Goal: Browse casually: Explore the website without a specific task or goal

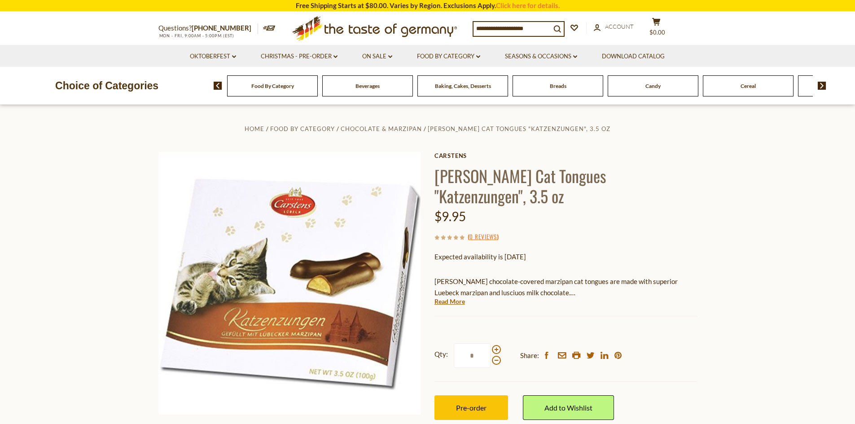
click at [318, 92] on div "Candy" at bounding box center [272, 85] width 91 height 21
click at [318, 87] on div "Cereal" at bounding box center [272, 85] width 91 height 21
click at [318, 91] on div "Cereal" at bounding box center [272, 85] width 91 height 21
click at [474, 55] on link "Food By Category dropdown_arrow" at bounding box center [448, 57] width 63 height 10
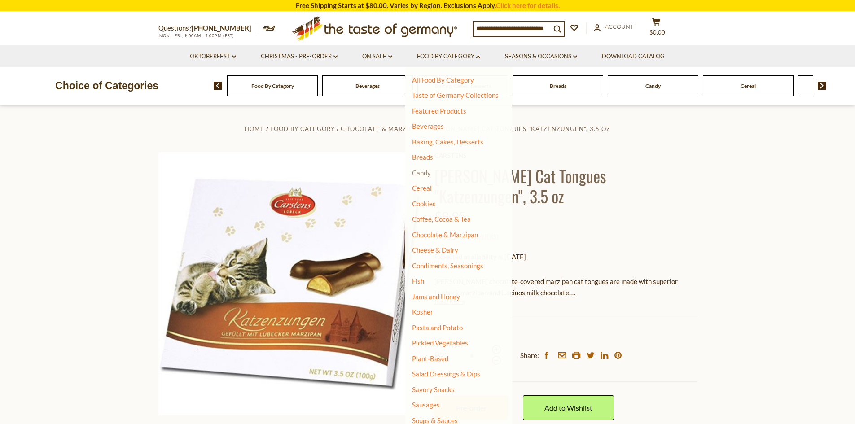
click at [430, 172] on link "Candy" at bounding box center [421, 173] width 19 height 8
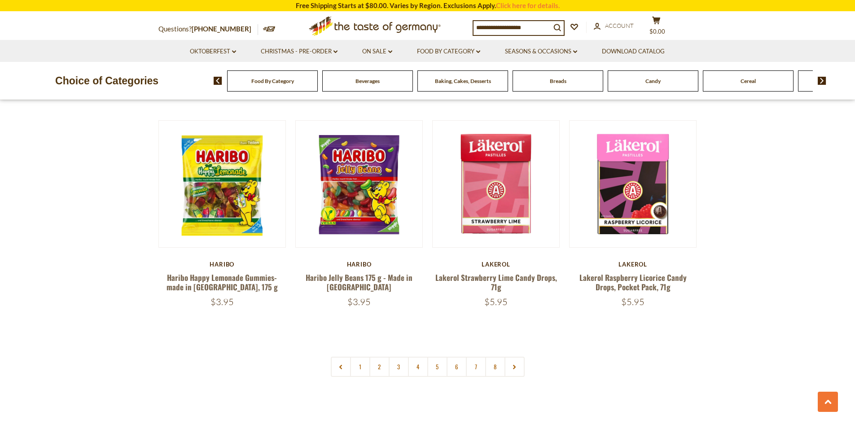
scroll to position [2107, 0]
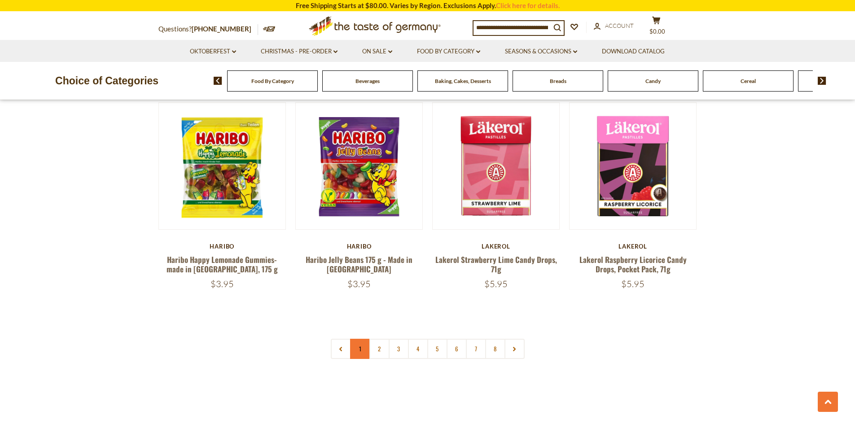
click at [357, 339] on link "1" at bounding box center [360, 349] width 20 height 20
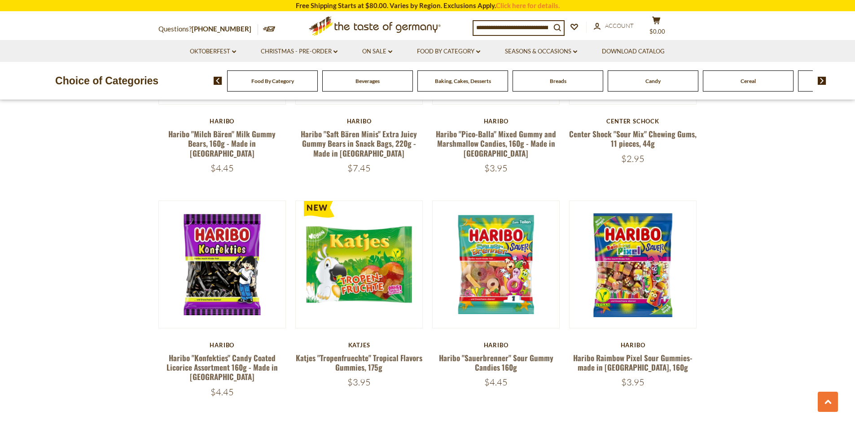
scroll to position [377, 0]
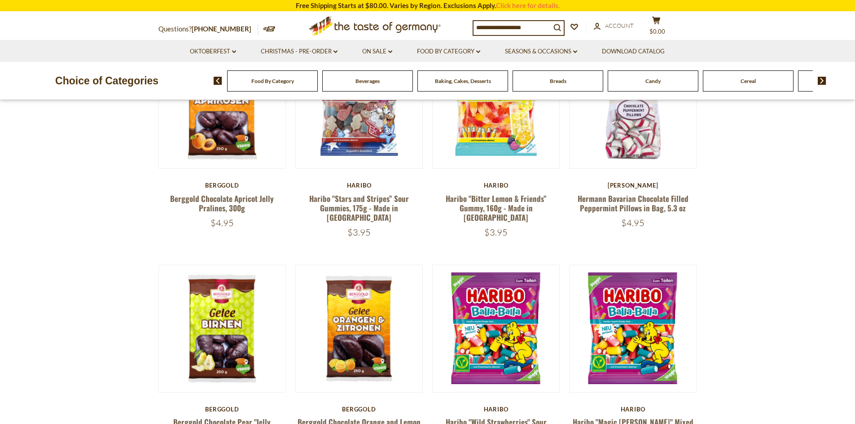
click at [318, 86] on div "Cereal" at bounding box center [272, 80] width 91 height 21
click at [477, 49] on link "Food By Category dropdown_arrow" at bounding box center [448, 52] width 63 height 10
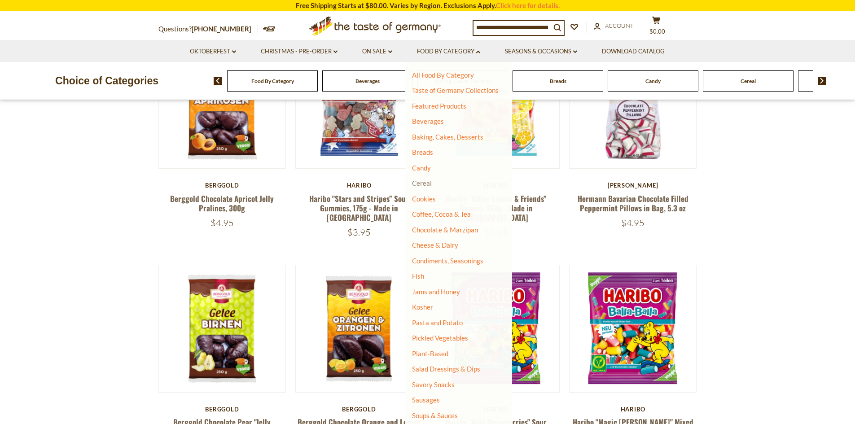
click at [417, 183] on link "Cereal" at bounding box center [422, 183] width 20 height 8
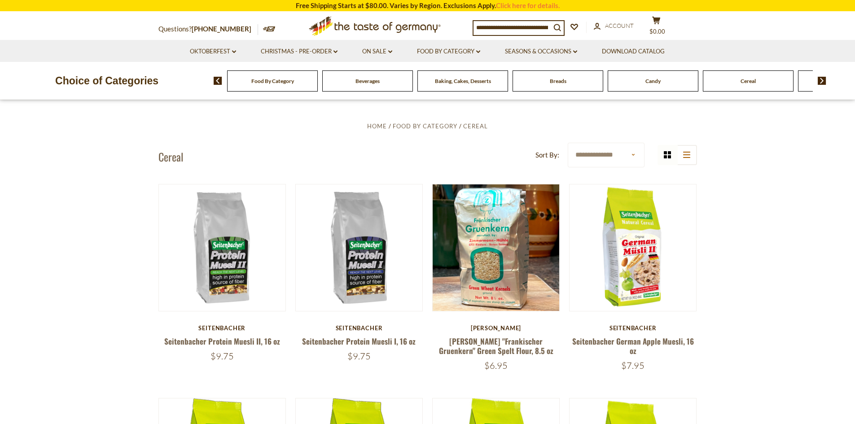
scroll to position [141, 0]
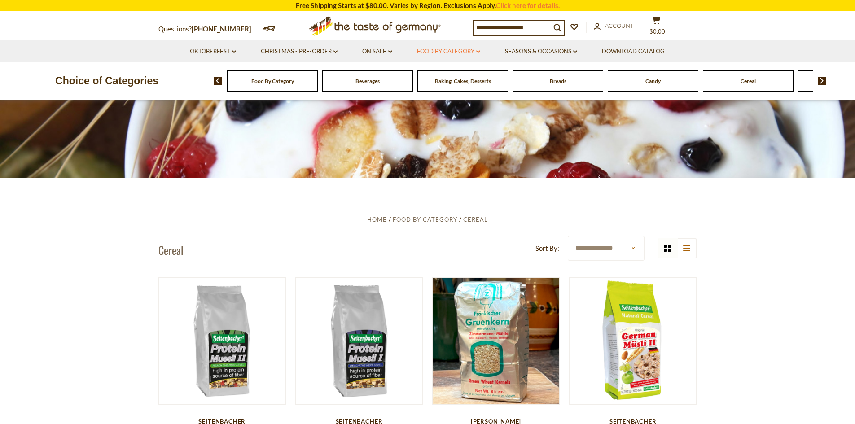
click at [480, 50] on icon "dropdown_arrow" at bounding box center [478, 51] width 4 height 3
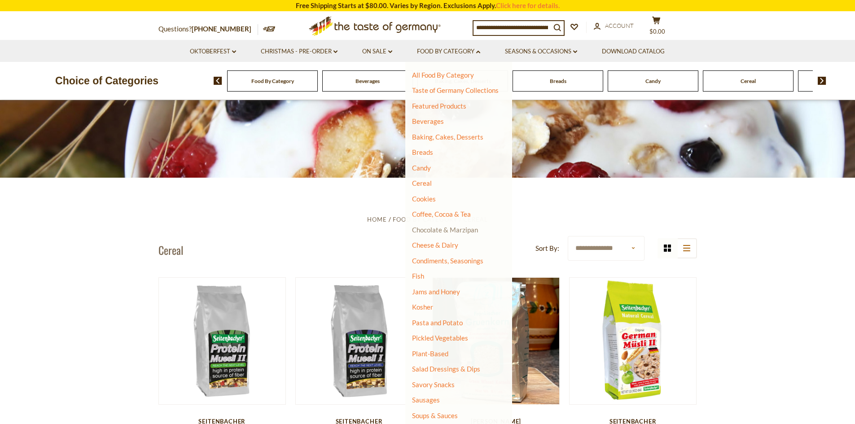
click at [432, 227] on link "Chocolate & Marzipan" at bounding box center [445, 230] width 66 height 8
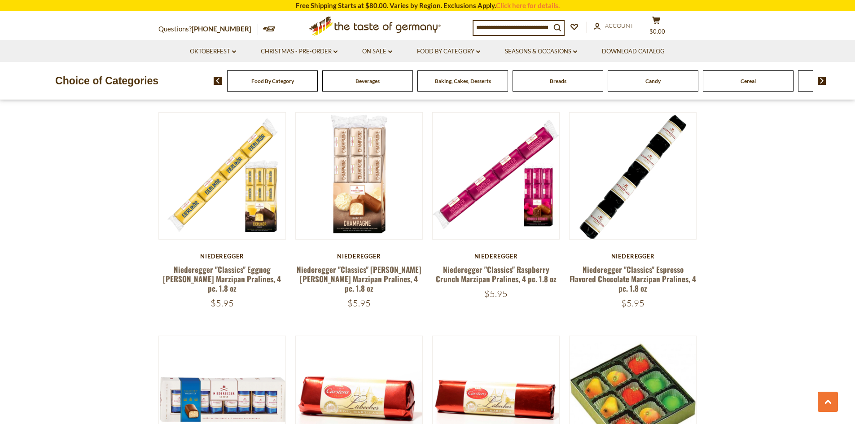
scroll to position [1465, 0]
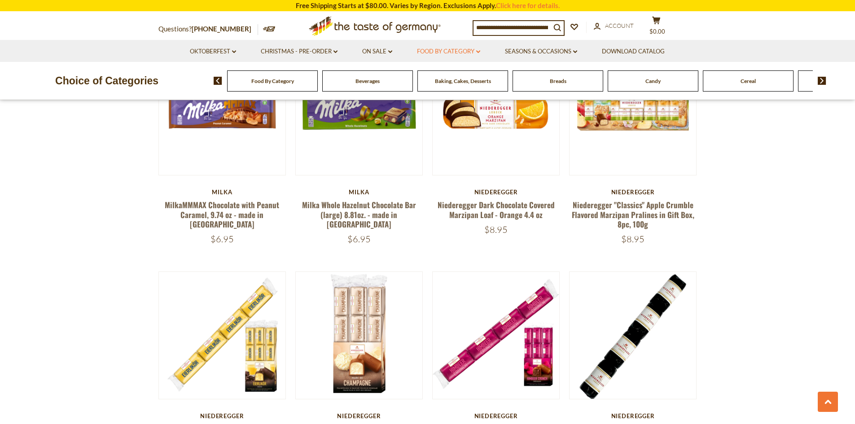
click at [447, 49] on link "Food By Category dropdown_arrow" at bounding box center [448, 52] width 63 height 10
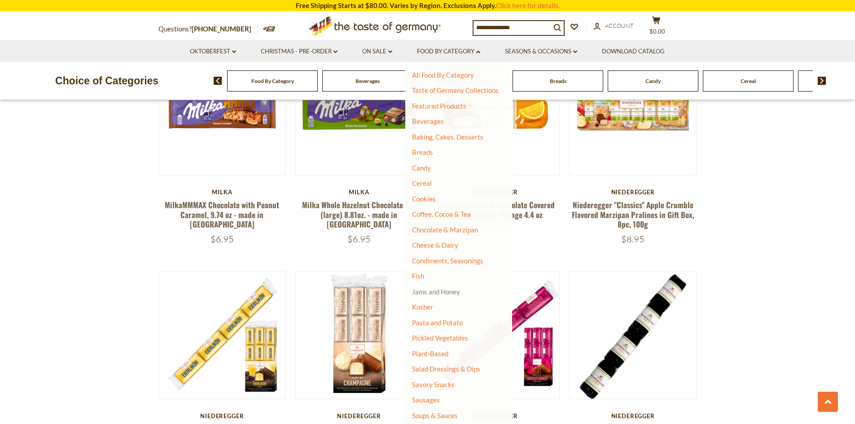
click at [438, 293] on link "Jams and Honey" at bounding box center [436, 292] width 48 height 8
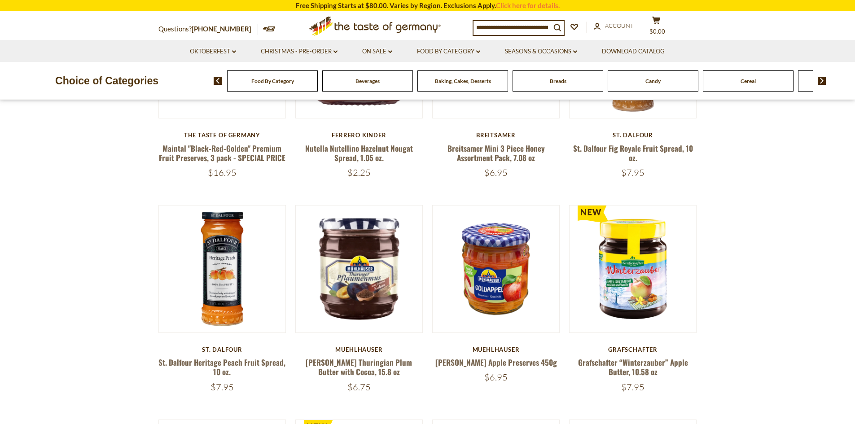
scroll to position [438, 0]
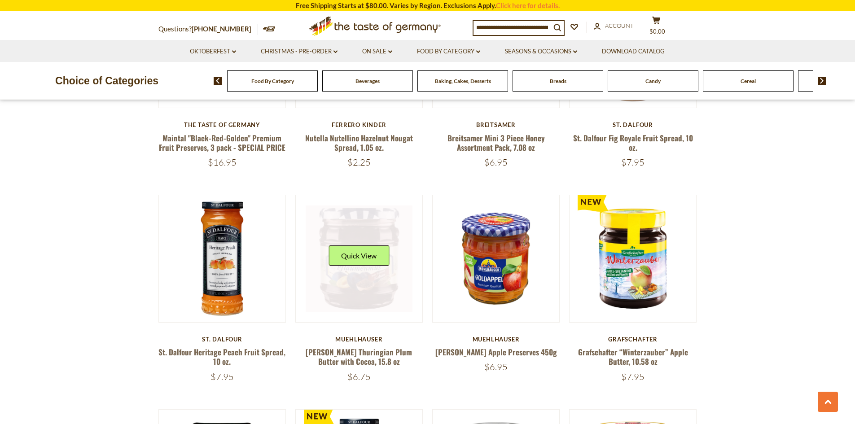
click at [361, 287] on link at bounding box center [359, 259] width 107 height 107
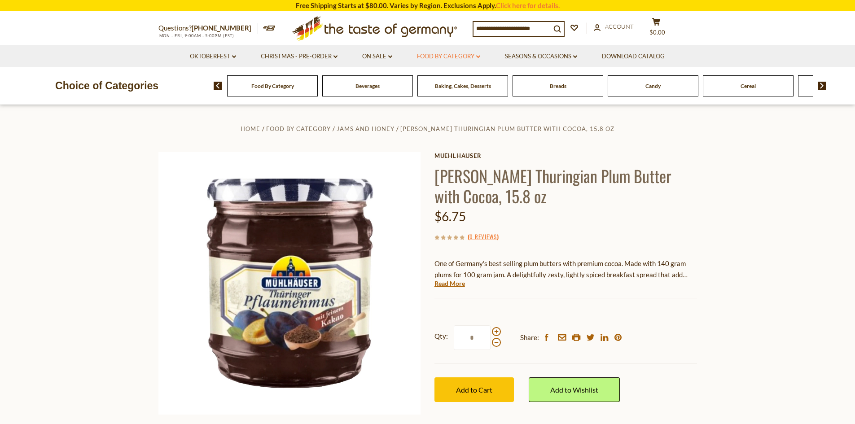
click at [471, 58] on link "Food By Category dropdown_arrow" at bounding box center [448, 57] width 63 height 10
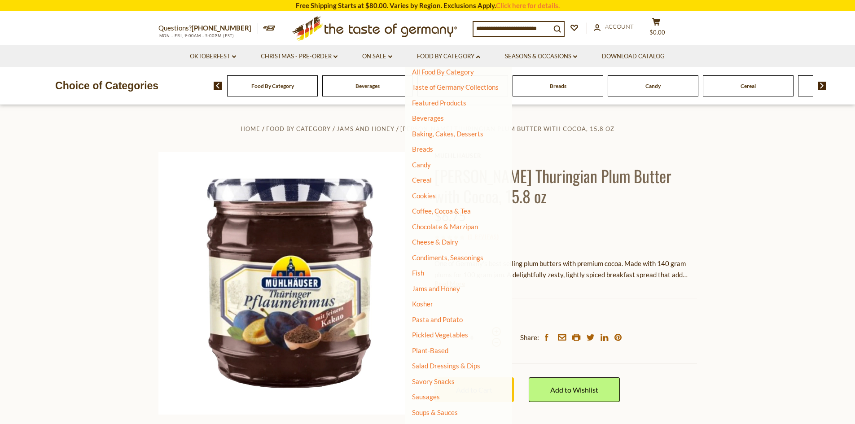
scroll to position [10, 0]
click at [429, 195] on link "Cookies" at bounding box center [424, 194] width 24 height 8
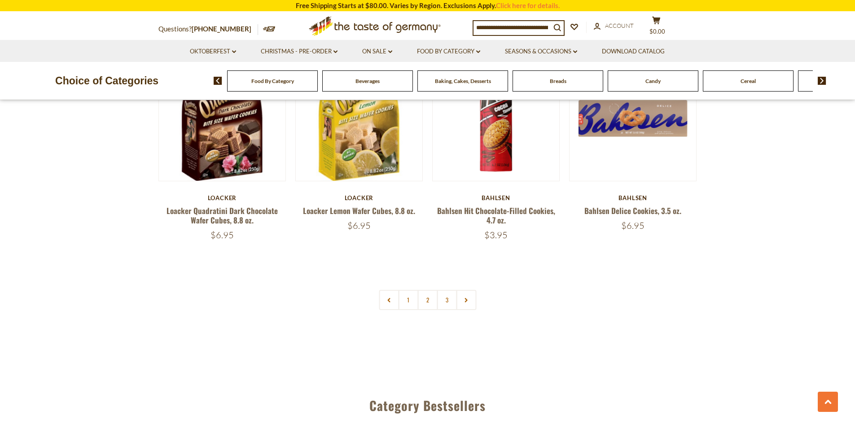
scroll to position [2142, 0]
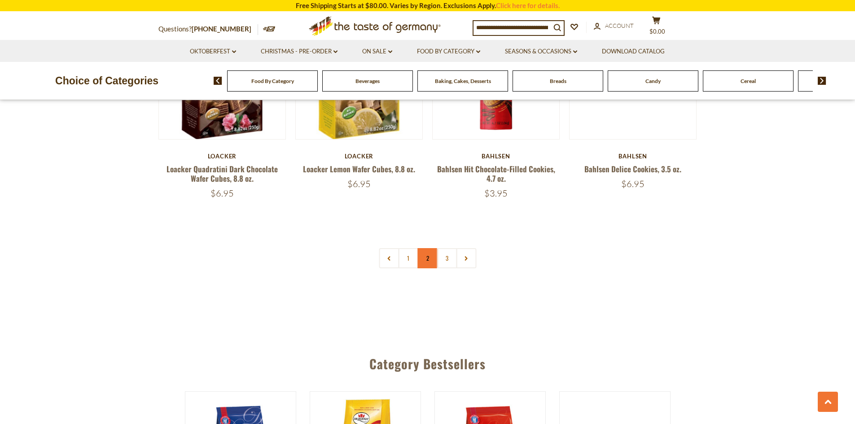
click at [426, 260] on link "2" at bounding box center [427, 258] width 20 height 20
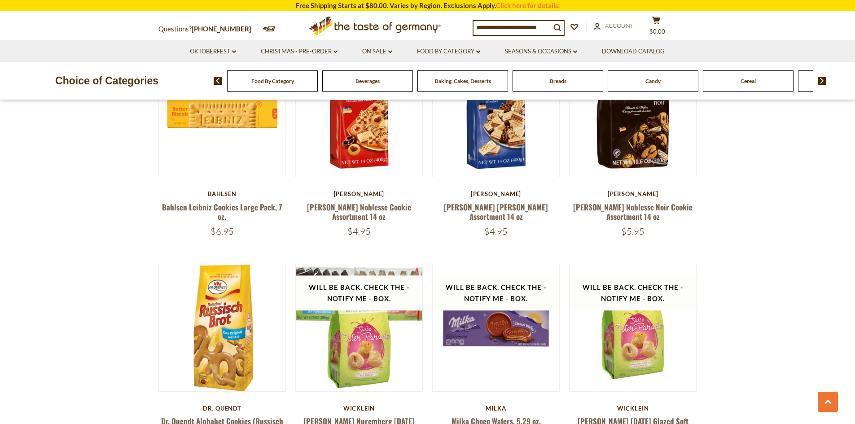
scroll to position [857, 0]
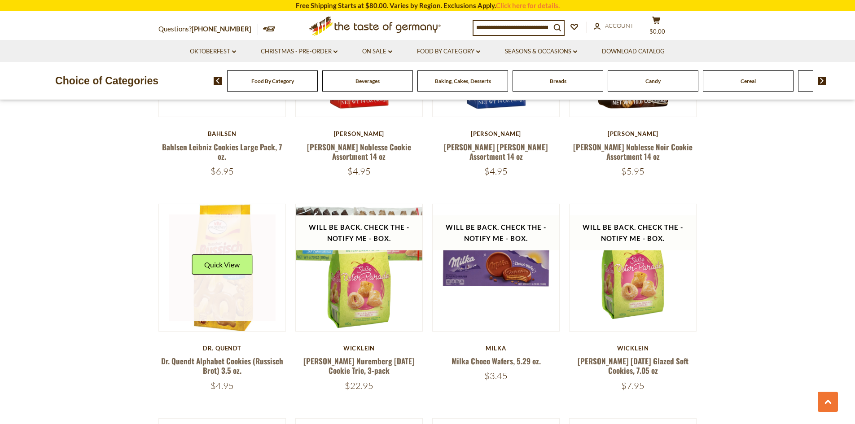
click at [220, 282] on link at bounding box center [222, 267] width 107 height 107
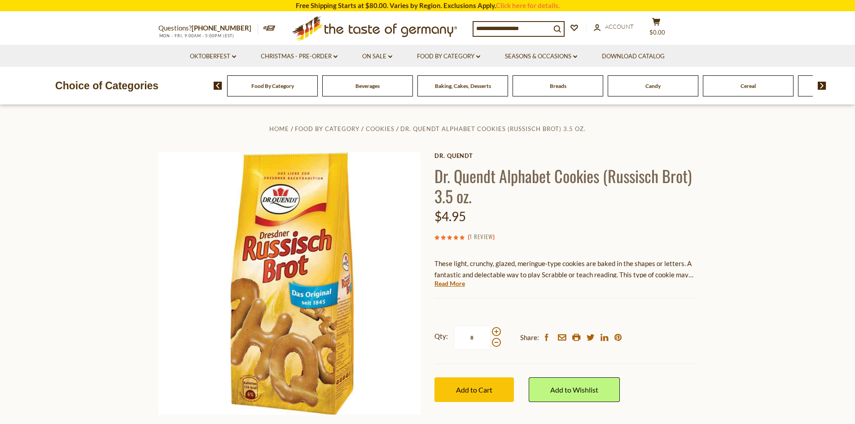
click at [482, 236] on link "1 Review" at bounding box center [480, 237] width 23 height 10
click at [479, 233] on link "1 Review" at bounding box center [480, 237] width 23 height 10
click at [441, 281] on link "Read More" at bounding box center [449, 283] width 31 height 9
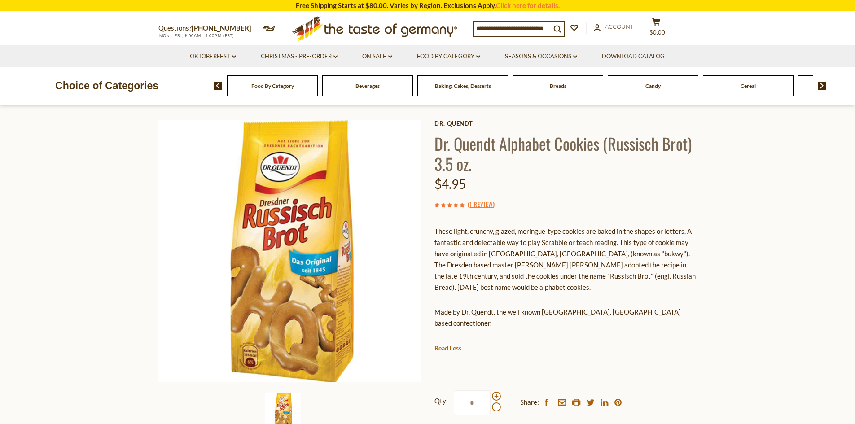
scroll to position [4, 0]
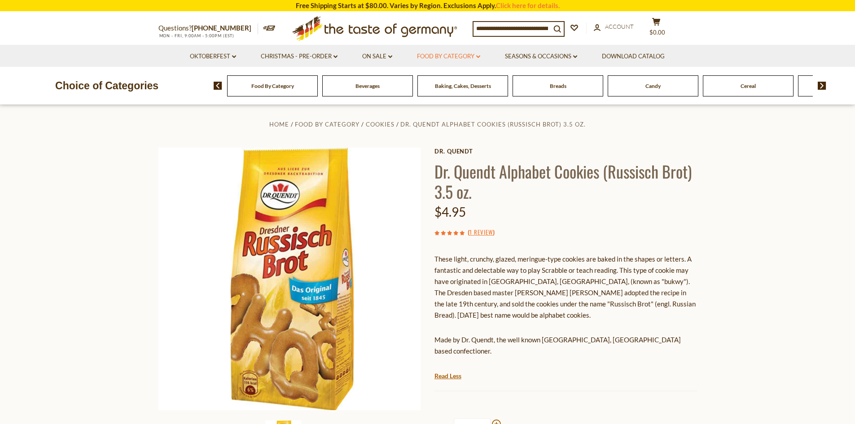
click at [480, 56] on icon at bounding box center [478, 56] width 4 height 3
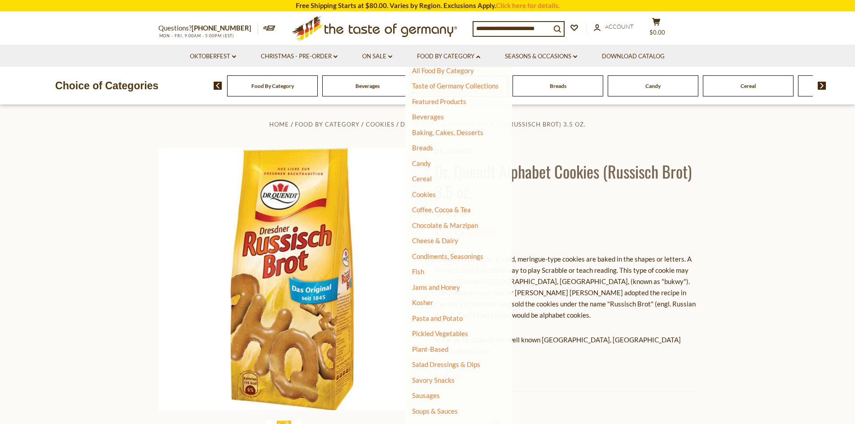
scroll to position [0, 0]
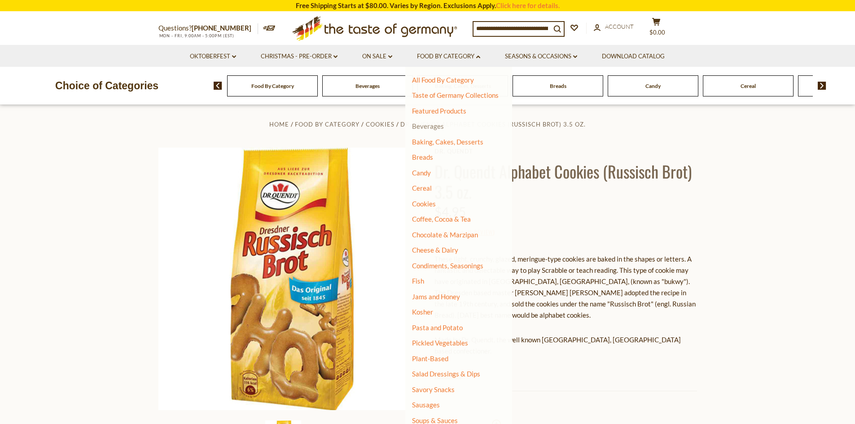
click at [435, 126] on link "Beverages" at bounding box center [428, 126] width 32 height 8
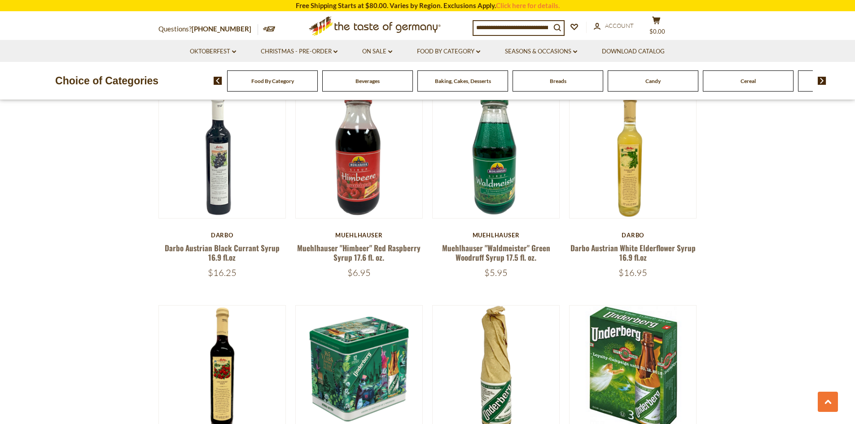
scroll to position [951, 0]
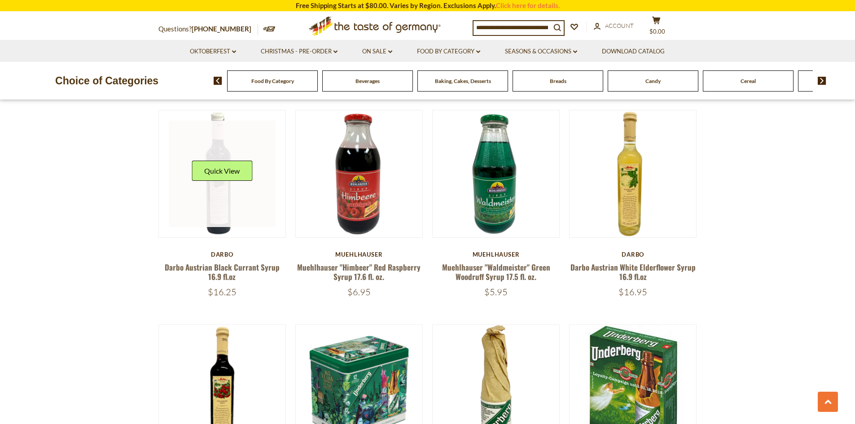
click at [227, 194] on link at bounding box center [222, 174] width 107 height 107
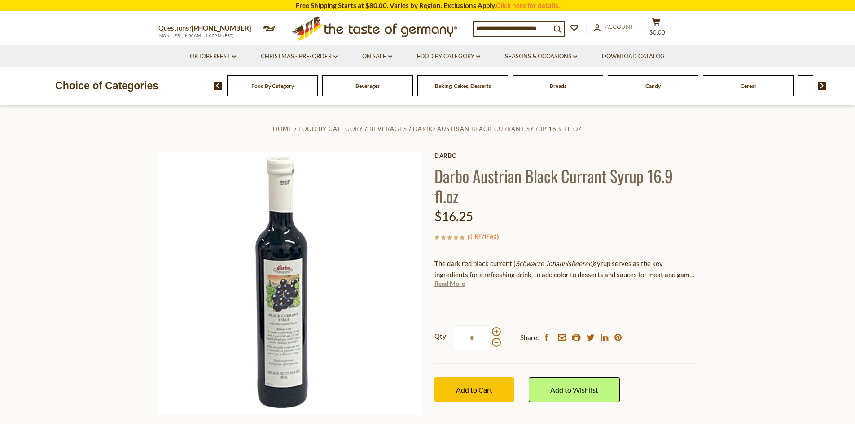
click at [464, 284] on link "Read More" at bounding box center [449, 283] width 31 height 9
